Goal: Information Seeking & Learning: Learn about a topic

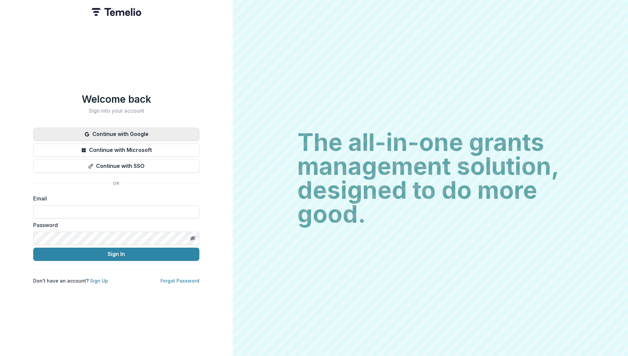
click at [144, 138] on button "Continue with Google" at bounding box center [116, 134] width 166 height 13
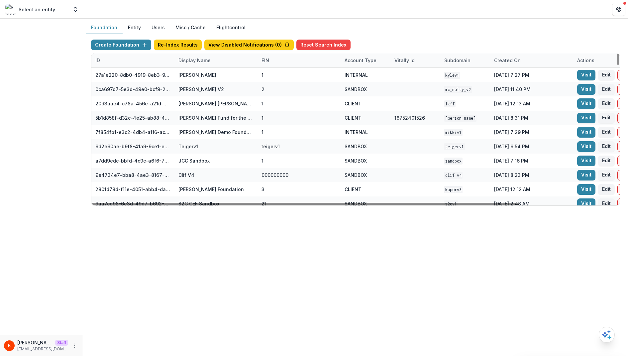
click at [203, 60] on div "Display Name" at bounding box center [195, 60] width 40 height 7
click at [203, 76] on input at bounding box center [216, 75] width 80 height 11
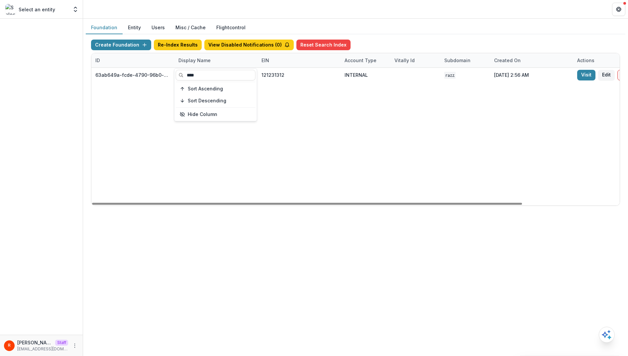
type input "****"
click at [307, 111] on div "63ab649a-fcde-4790-96b0-a13ca2ed4427 Bill.com Foundation 121231312 INTERNAL raz…" at bounding box center [415, 137] width 648 height 138
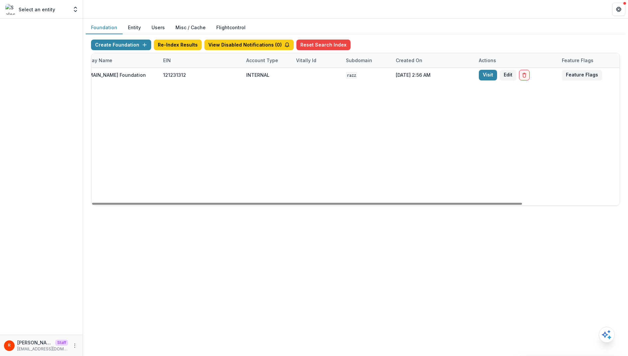
scroll to position [0, 119]
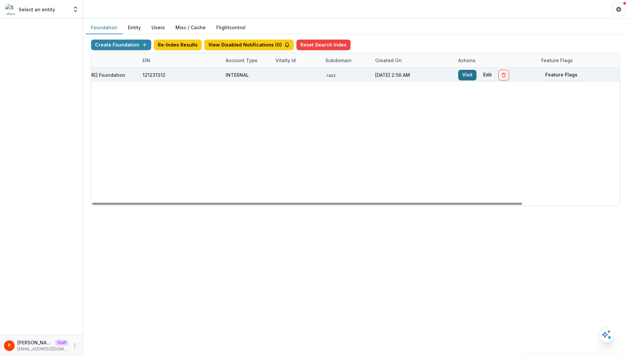
click at [468, 76] on link "Visit" at bounding box center [467, 75] width 18 height 11
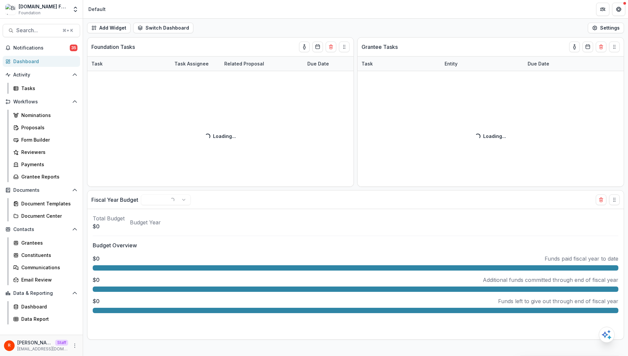
click at [274, 30] on div "Add Widget Switch Dashboard Default New Dashboard Settings" at bounding box center [355, 28] width 545 height 19
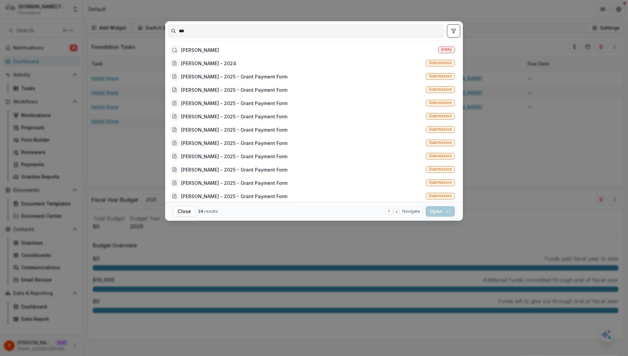
type input "***"
click at [509, 102] on div "*** Raj Kumar Entity Raj Kumar - 2024 Submission Raj Kumar - 2025 - Grant Payme…" at bounding box center [314, 178] width 628 height 356
click at [58, 128] on div "*** Raj Kumar Entity Raj Kumar - 2024 Submission Raj Kumar - 2025 - Grant Payme…" at bounding box center [314, 178] width 628 height 356
type input "*"
click at [451, 26] on button "toggle filters" at bounding box center [453, 30] width 13 height 13
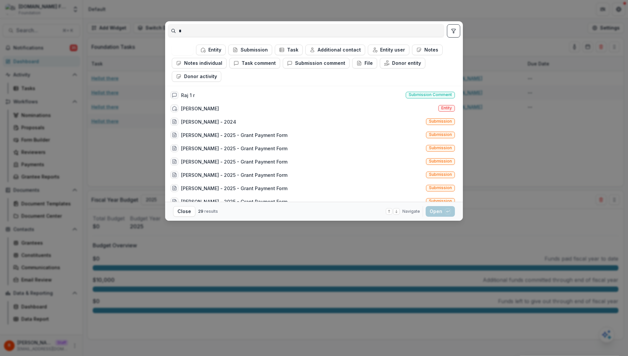
click at [476, 32] on div "* All Entity Submission Task Additional contact Entity user Notes Notes individ…" at bounding box center [314, 178] width 628 height 356
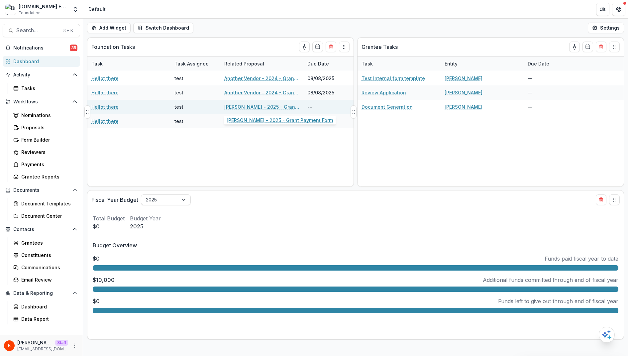
click at [252, 105] on link "Raj Kumar - 2025 - Grant Payment Form" at bounding box center [261, 106] width 75 height 7
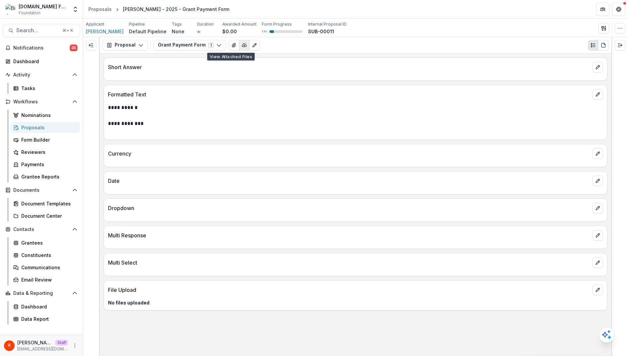
click at [242, 47] on icon "button" at bounding box center [244, 45] width 5 height 5
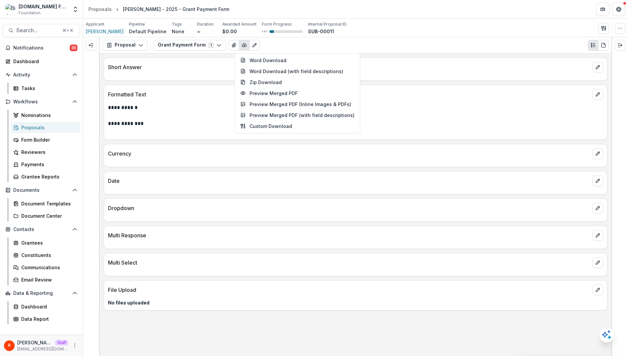
click at [175, 88] on div "Formatted Text" at bounding box center [355, 92] width 503 height 15
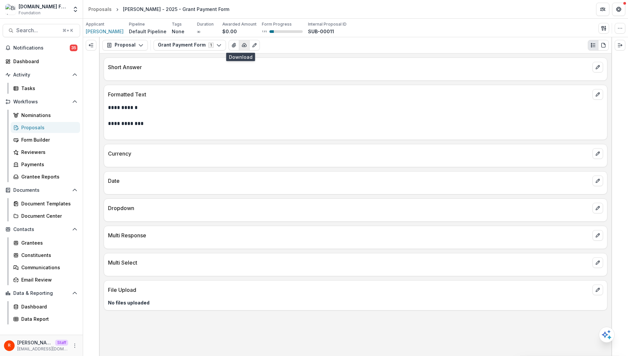
click at [242, 47] on icon "button" at bounding box center [244, 45] width 5 height 5
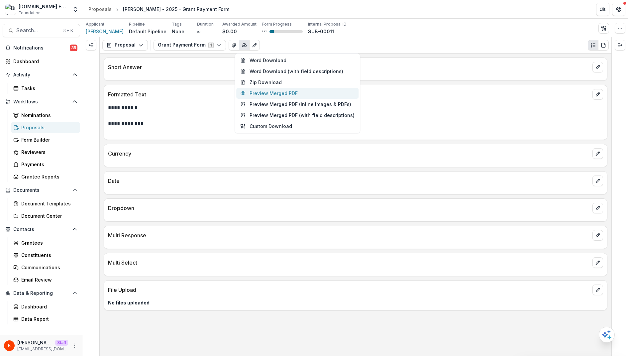
click at [281, 93] on button "Preview Merged PDF" at bounding box center [297, 93] width 122 height 11
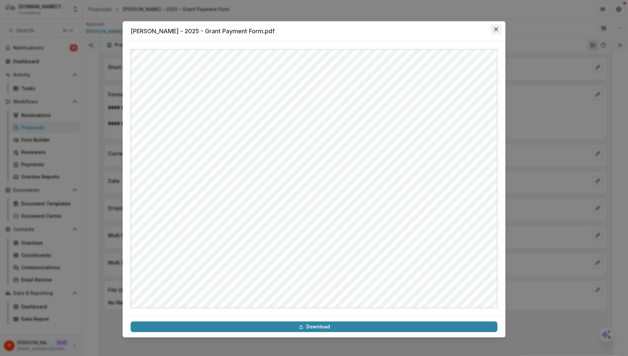
click at [496, 27] on icon "Close" at bounding box center [496, 29] width 4 height 4
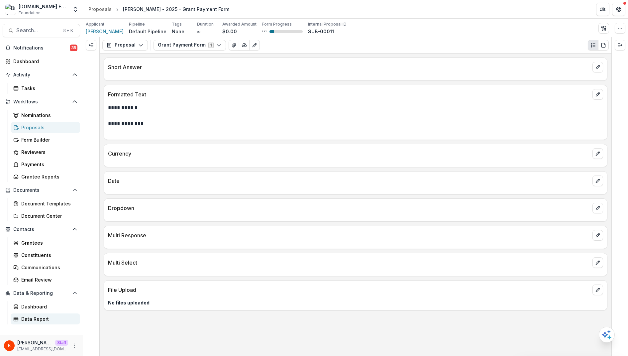
click at [43, 319] on div "Data Report" at bounding box center [48, 318] width 54 height 7
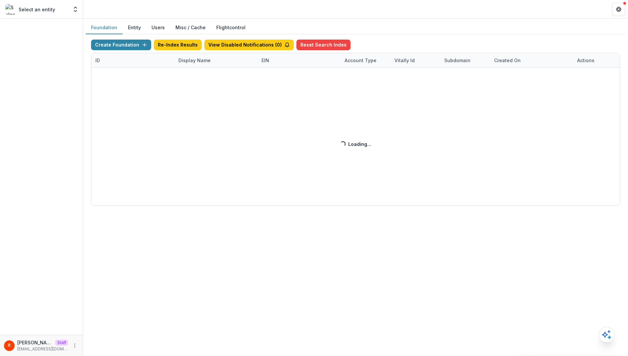
click at [199, 60] on div "Create Foundation Re-Index Results View Disabled Notifications ( 0 ) Reset Sear…" at bounding box center [355, 123] width 529 height 166
click at [197, 60] on div "Create Foundation Re-Index Results View Disabled Notifications ( 0 ) Reset Sear…" at bounding box center [355, 123] width 529 height 166
click at [185, 59] on div "Create Foundation Re-Index Results View Disabled Notifications ( 0 ) Reset Sear…" at bounding box center [355, 123] width 529 height 166
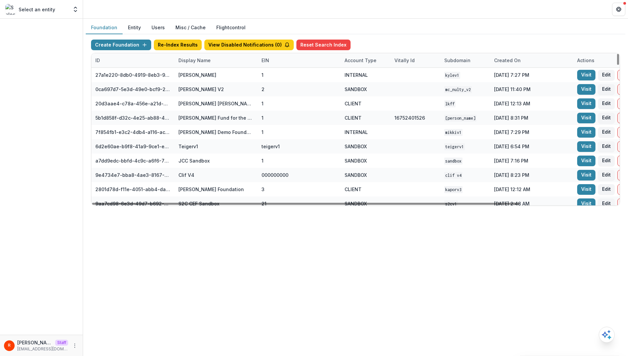
click at [195, 58] on div "Display Name" at bounding box center [195, 60] width 40 height 7
click at [197, 75] on input at bounding box center [216, 75] width 80 height 11
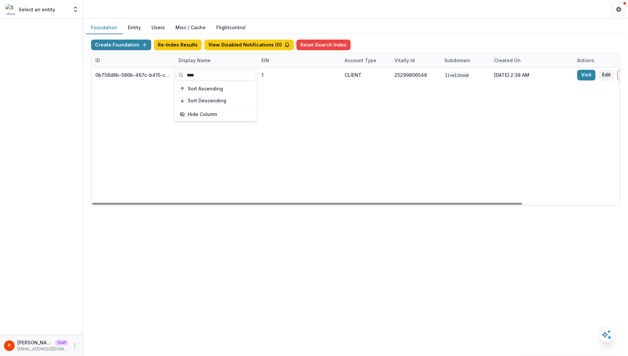
type input "****"
click at [327, 96] on div "0b758d8b-586b-467c-b415-ce853e23379b Livelihood Impact Fund 1 CLIENT 2529980654…" at bounding box center [415, 137] width 648 height 138
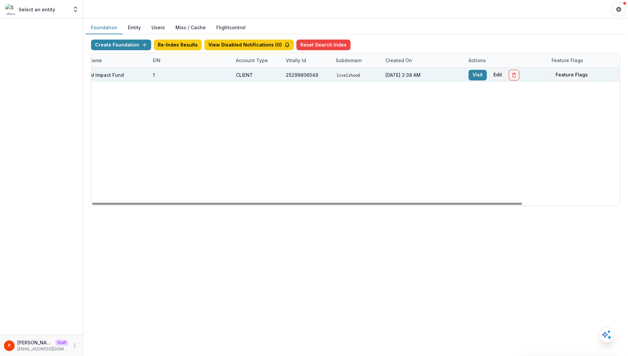
scroll to position [0, 119]
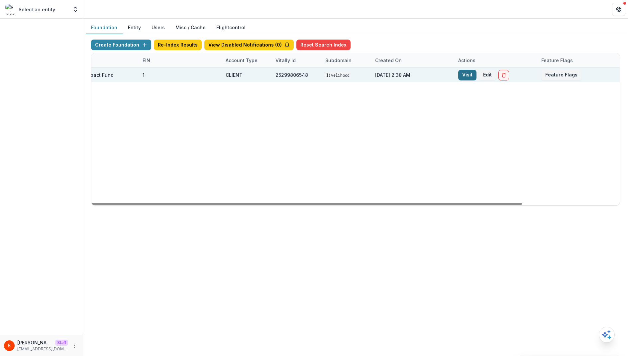
click at [468, 73] on link "Visit" at bounding box center [467, 75] width 18 height 11
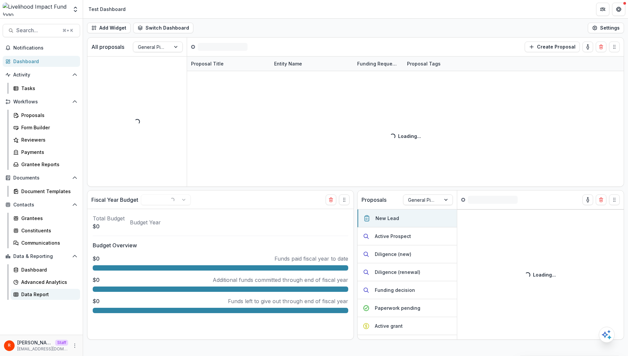
click at [49, 292] on div "Data Report" at bounding box center [48, 294] width 54 height 7
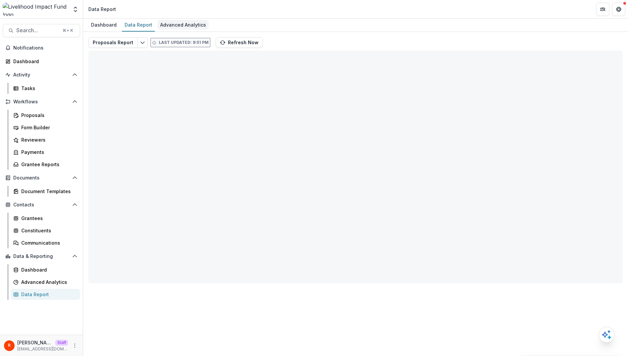
click at [184, 27] on div "Advanced Analytics" at bounding box center [183, 25] width 51 height 10
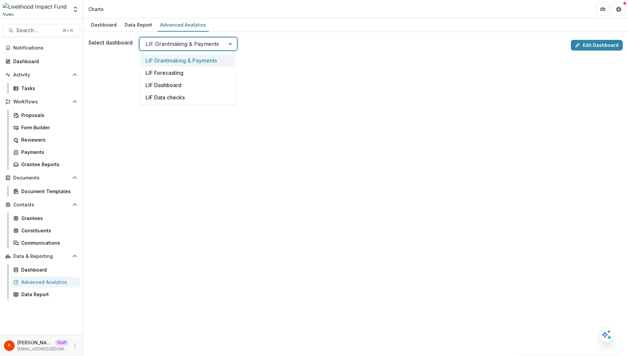
click at [214, 47] on div at bounding box center [182, 43] width 73 height 9
click at [293, 40] on div "Select dashboard LIF Grantmaking & Payments, 1 of 4. 4 results available. Use U…" at bounding box center [328, 43] width 480 height 13
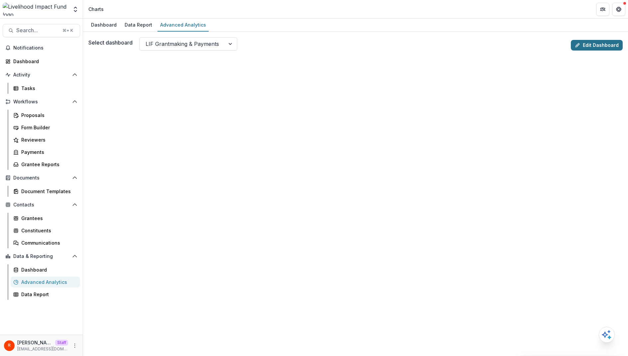
click at [604, 42] on link "Edit Dashboard" at bounding box center [597, 45] width 52 height 11
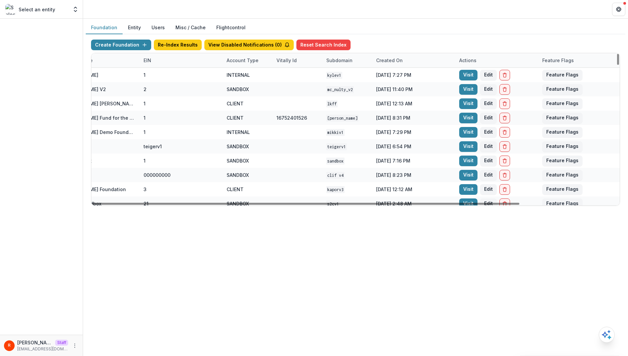
scroll to position [0, 119]
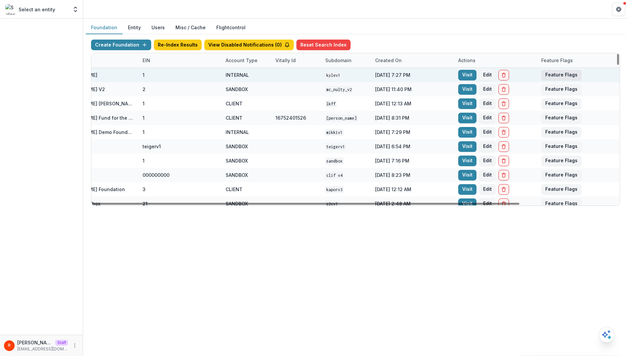
click at [563, 75] on button "Feature Flags" at bounding box center [562, 75] width 40 height 11
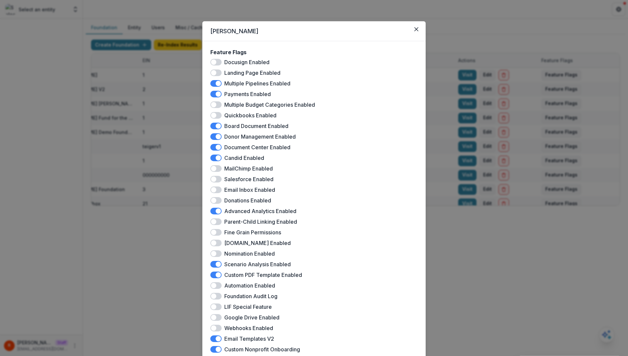
scroll to position [74, 0]
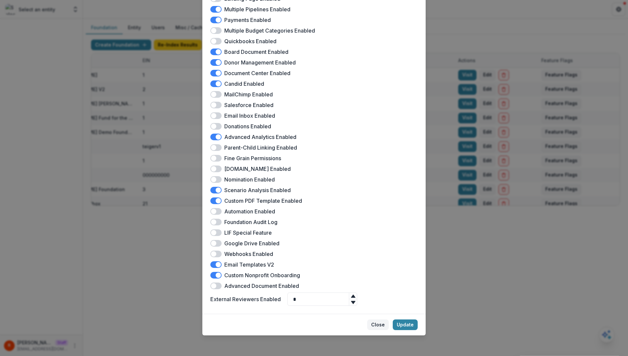
click at [380, 326] on button "Close" at bounding box center [378, 324] width 22 height 11
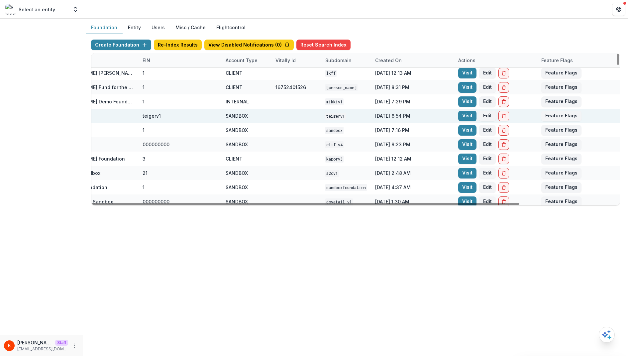
scroll to position [31, 119]
click at [557, 115] on button "Feature Flags" at bounding box center [562, 116] width 40 height 11
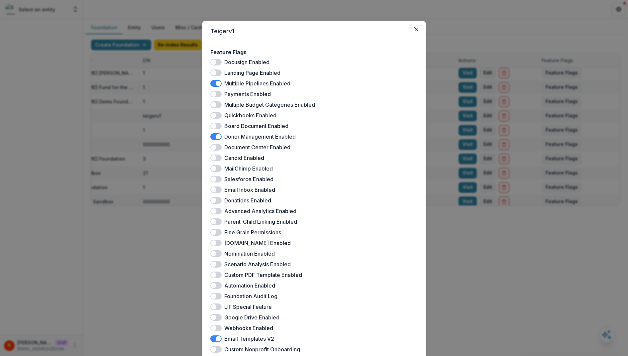
scroll to position [74, 0]
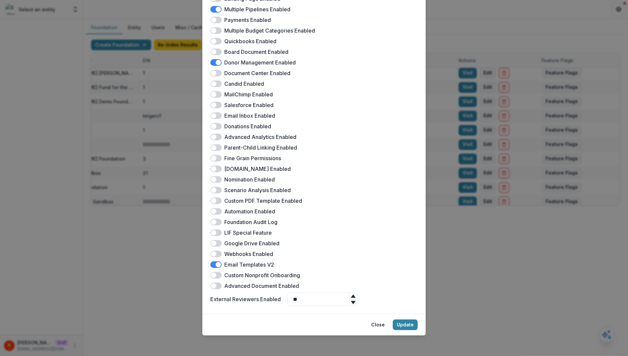
click at [498, 227] on div "Teigerv1 Feature Flags Docusign Enabled Landing Page Enabled Multiple Pipelines…" at bounding box center [314, 178] width 628 height 356
